Goal: Information Seeking & Learning: Learn about a topic

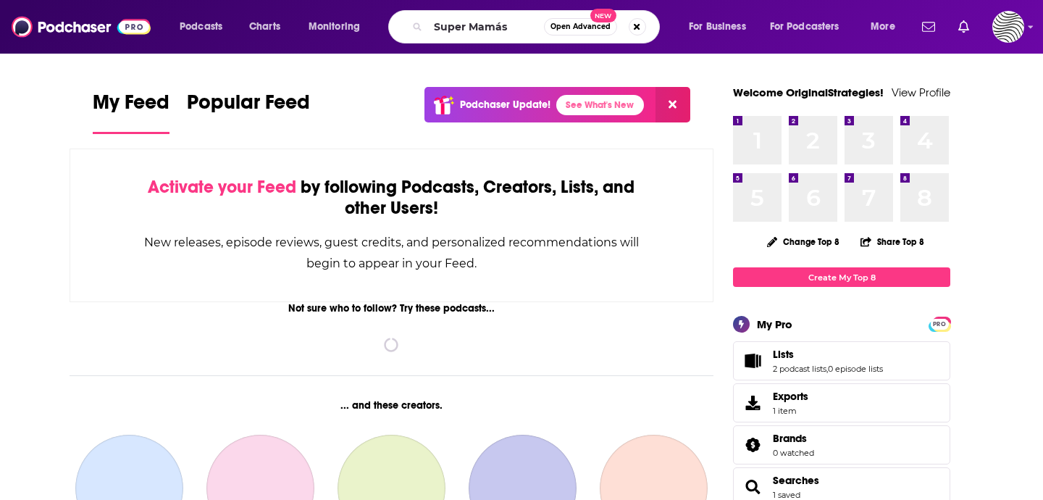
type input "Super Mamás"
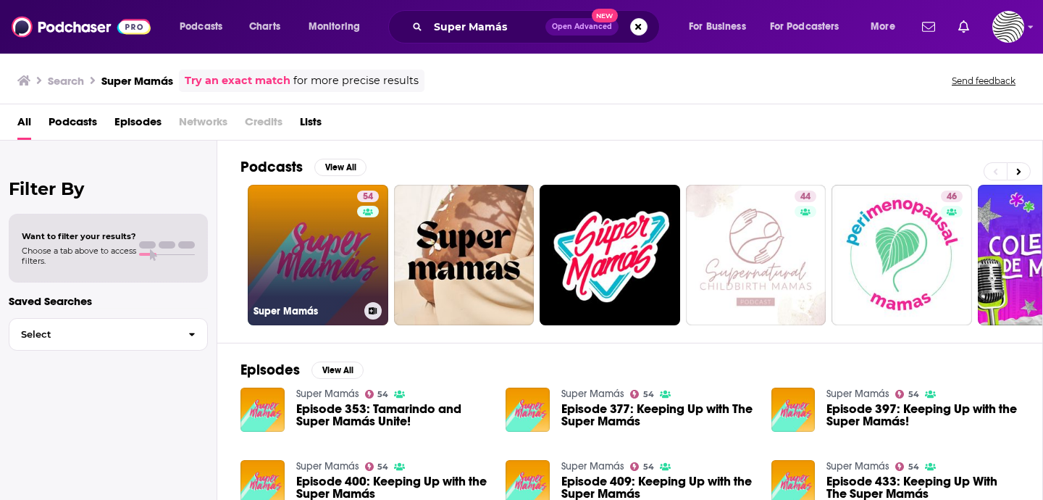
click at [329, 261] on link "54 Super Mamás" at bounding box center [318, 255] width 141 height 141
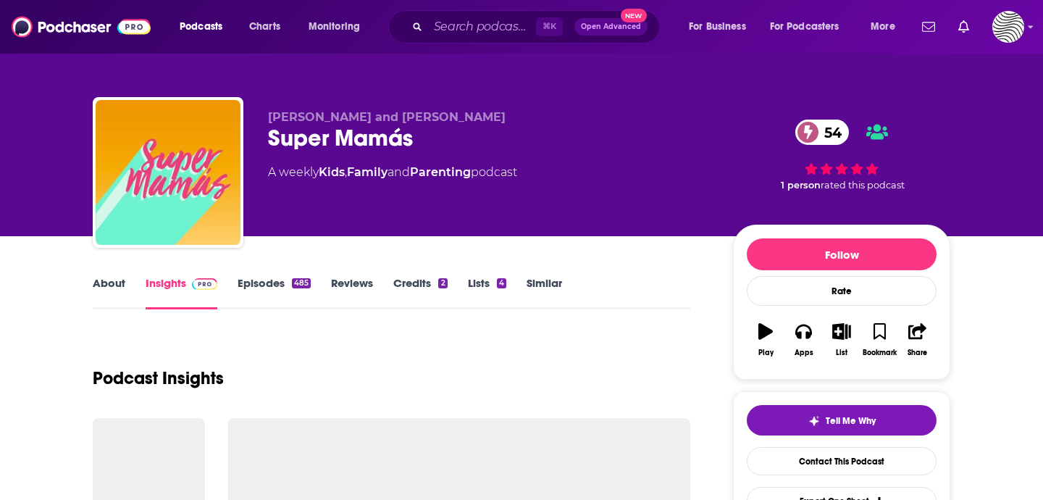
scroll to position [213, 0]
